Goal: Find specific page/section: Find specific page/section

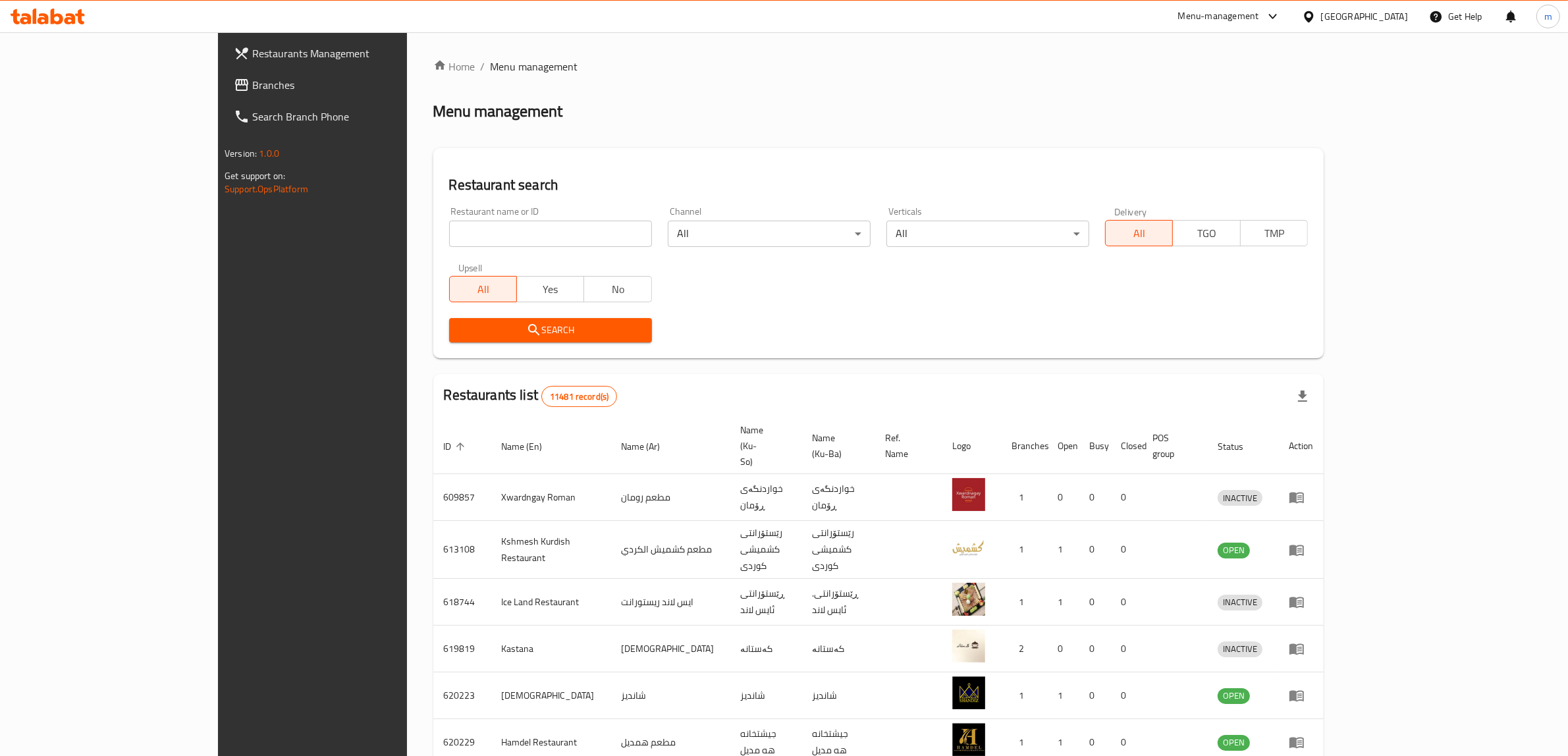
click at [1259, 13] on div "Menu-management" at bounding box center [1219, 16] width 81 height 16
click at [1240, 119] on div "Global Quality Control Center" at bounding box center [1224, 119] width 115 height 14
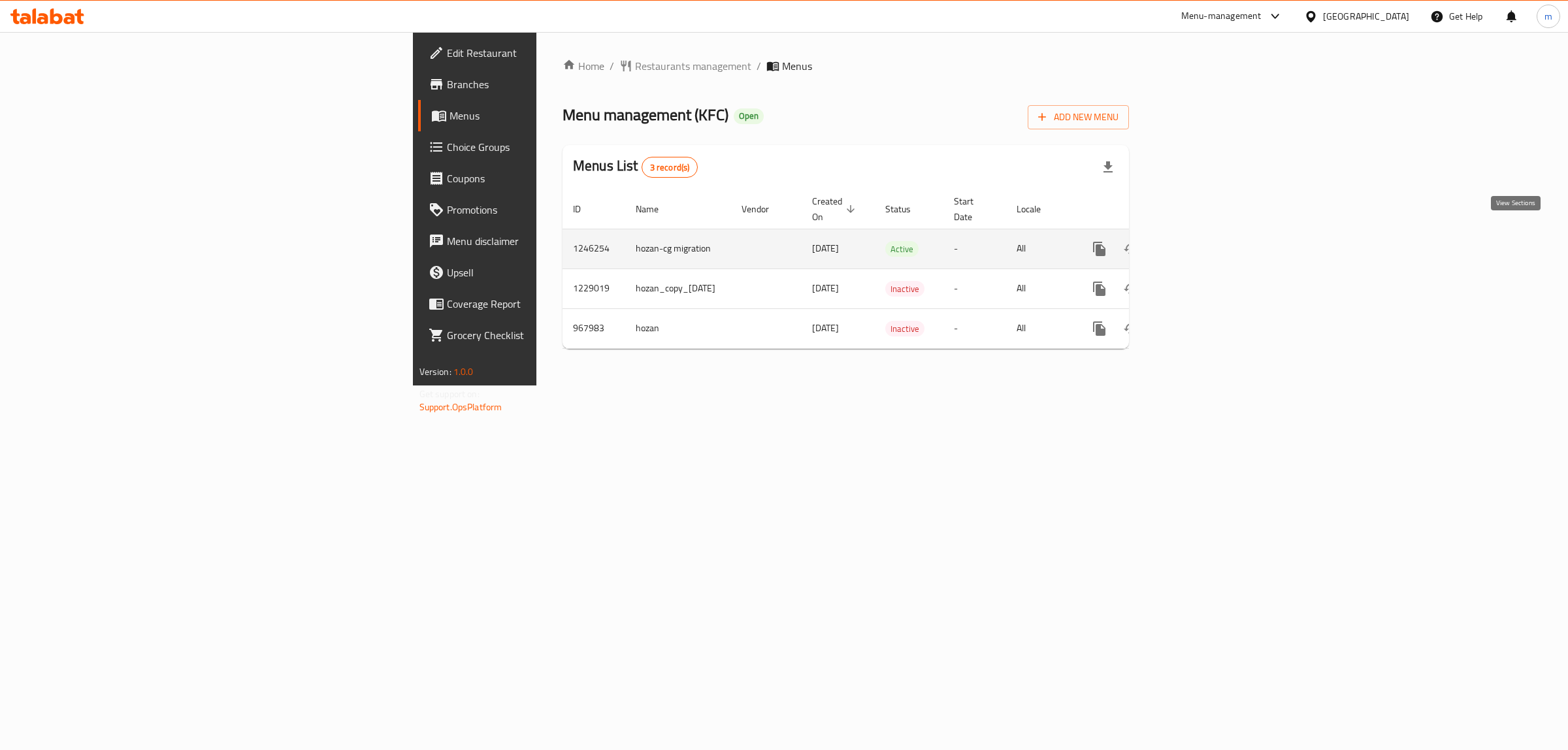
click at [1201, 241] on icon "enhanced table" at bounding box center [1193, 248] width 16 height 16
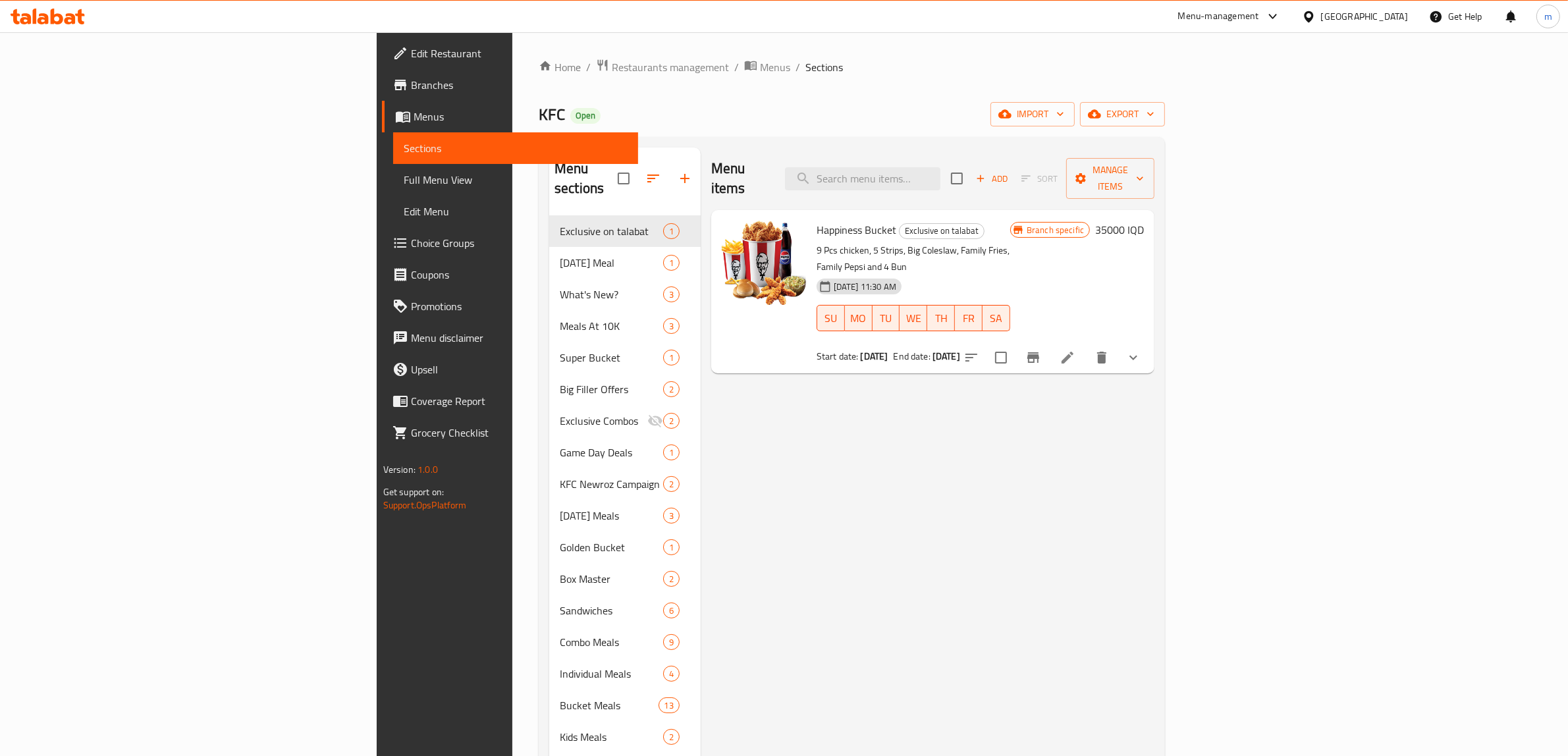
click at [411, 86] on span "Branches" at bounding box center [519, 85] width 218 height 16
